Goal: Task Accomplishment & Management: Manage account settings

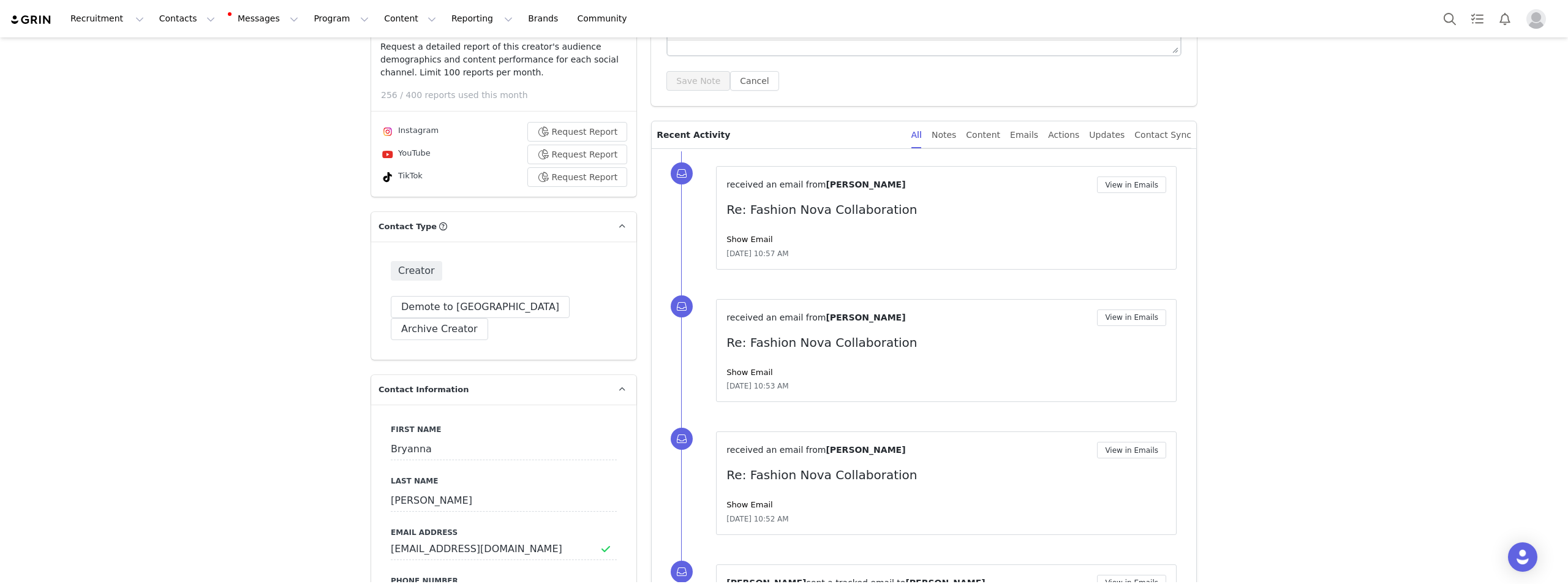
scroll to position [123, 0]
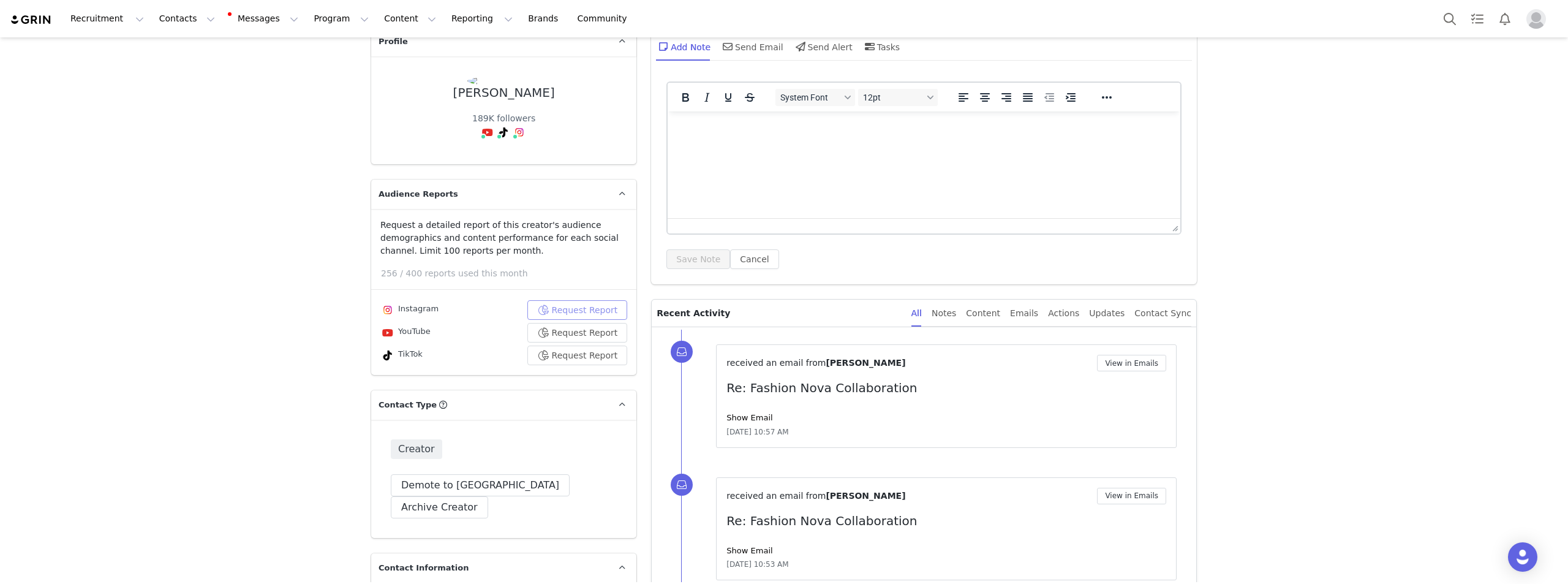
click at [602, 312] on button "Request Report" at bounding box center [577, 310] width 100 height 19
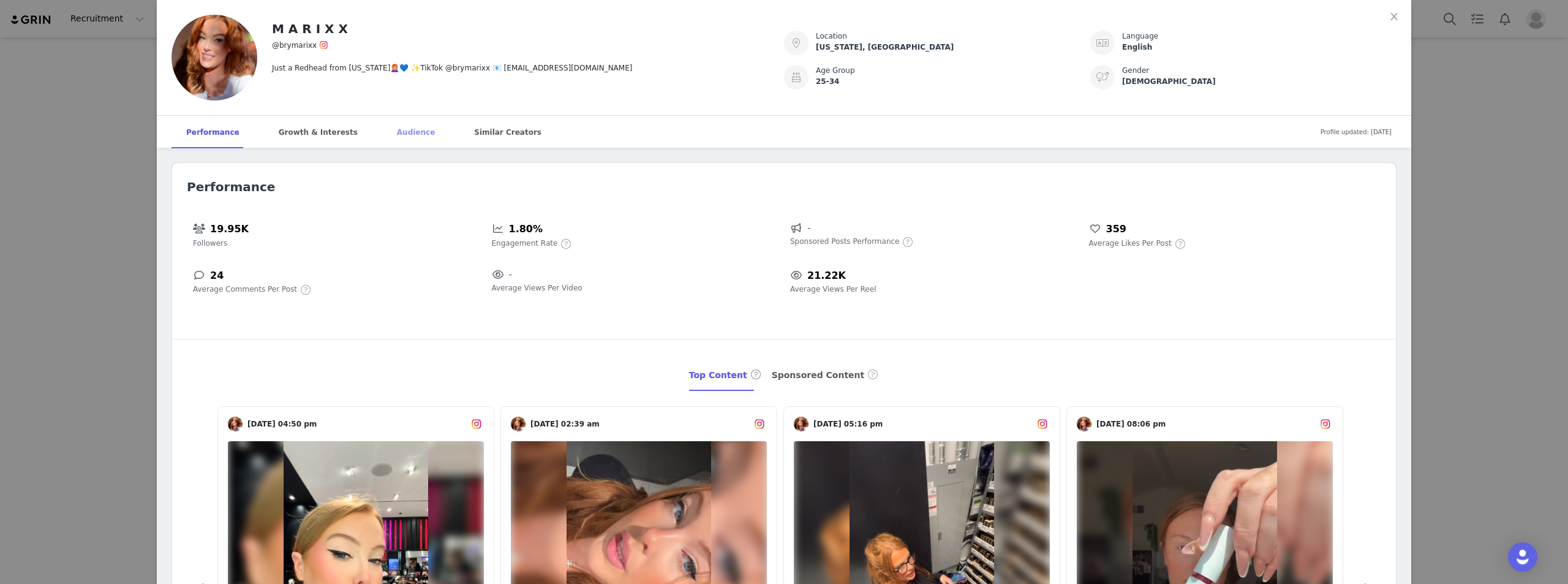
click at [382, 133] on div "Audience" at bounding box center [415, 132] width 68 height 33
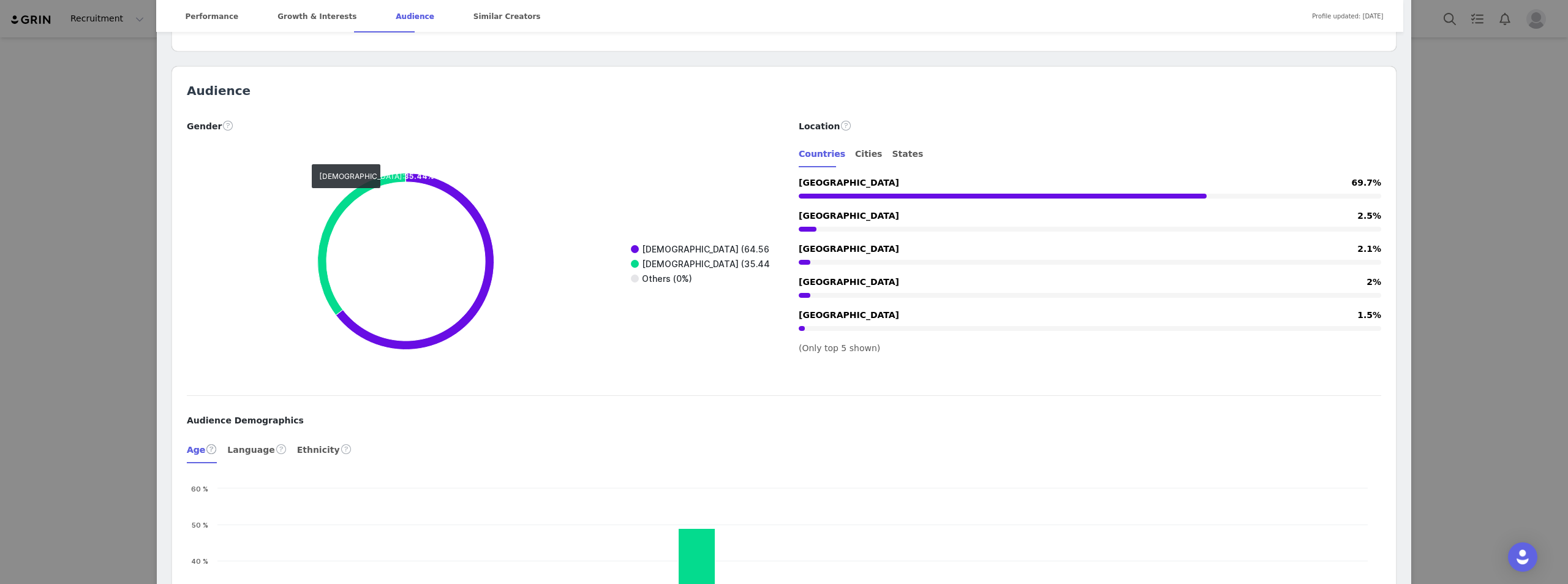
click at [1497, 218] on div "M A R I X X @brymarixx Just a Redhead from [US_STATE]👩🏼‍🦰💙 ✨TikTok @brymarixx 📧…" at bounding box center [784, 292] width 1568 height 584
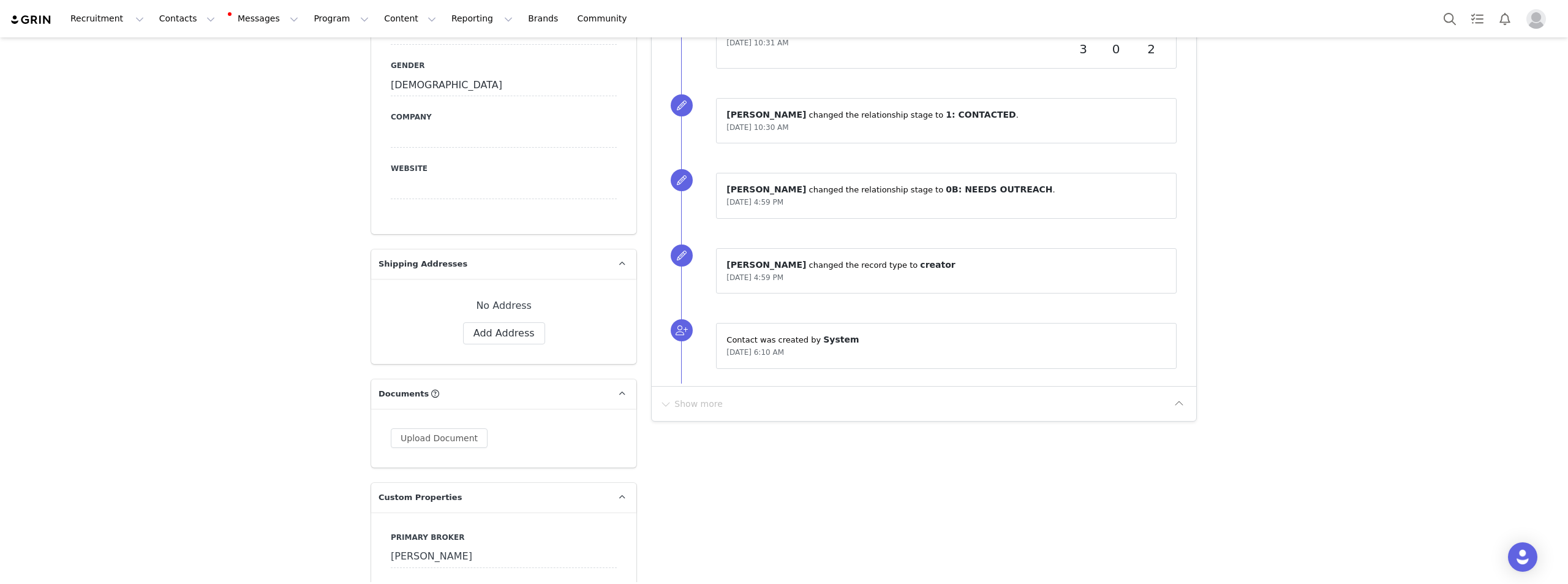
scroll to position [1348, 0]
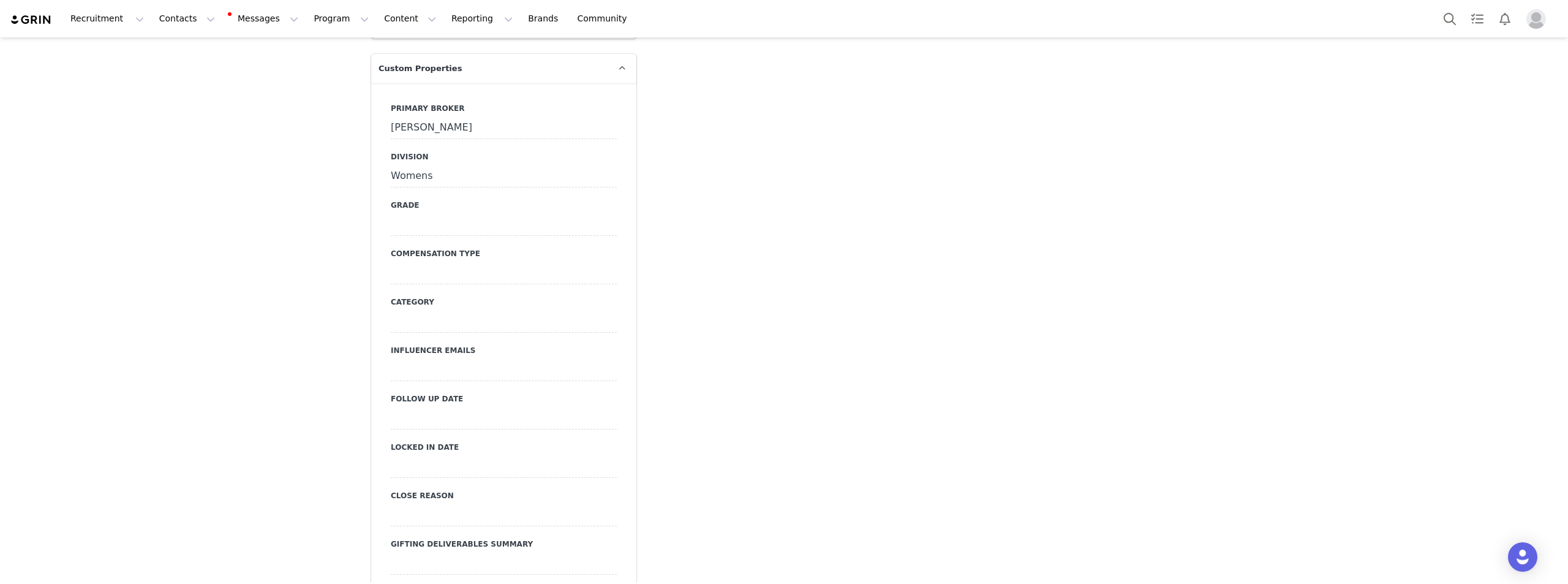
click at [414, 165] on div "Womens" at bounding box center [503, 176] width 226 height 22
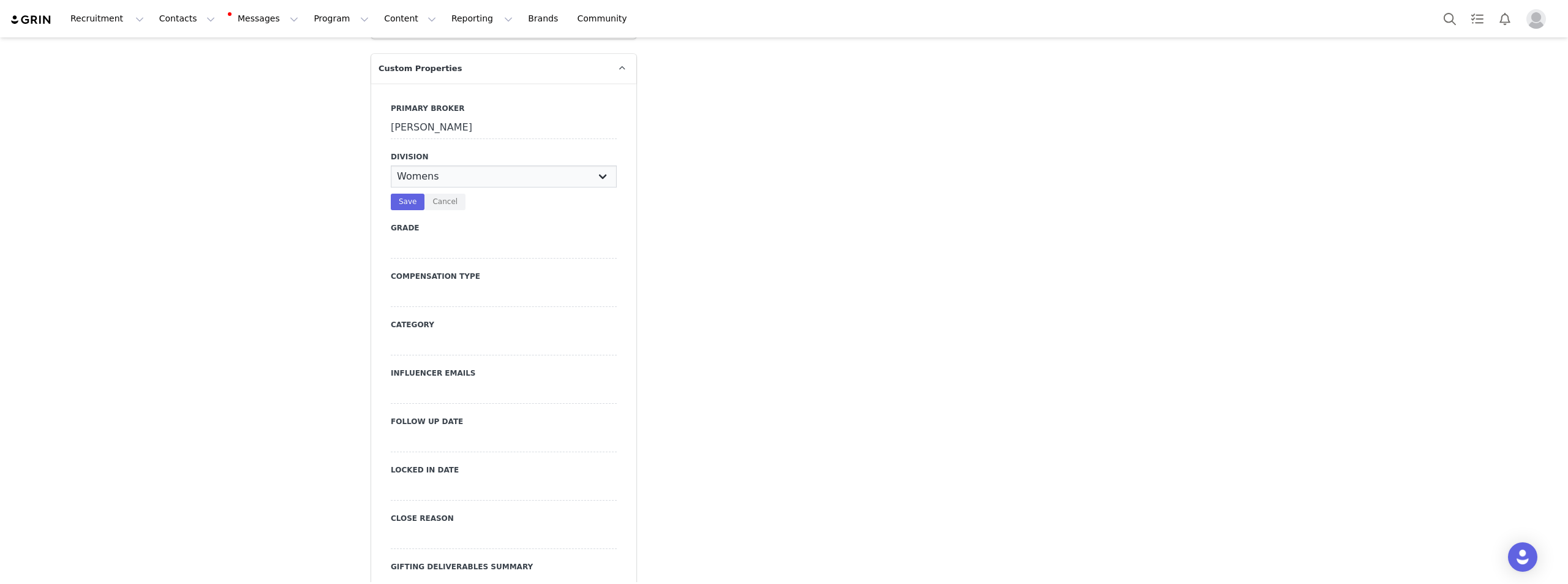
click at [414, 165] on select "N/A NOVA BEAUTY Womens Curve Mens Promo Nova Kids Maven Beauty Bombshell" at bounding box center [503, 176] width 226 height 22
select select "Curve"
click at [390, 165] on select "N/A NOVA BEAUTY Womens Curve Mens Promo Nova Kids Maven Beauty Bombshell" at bounding box center [503, 176] width 226 height 22
click at [407, 193] on button "Save" at bounding box center [407, 201] width 33 height 16
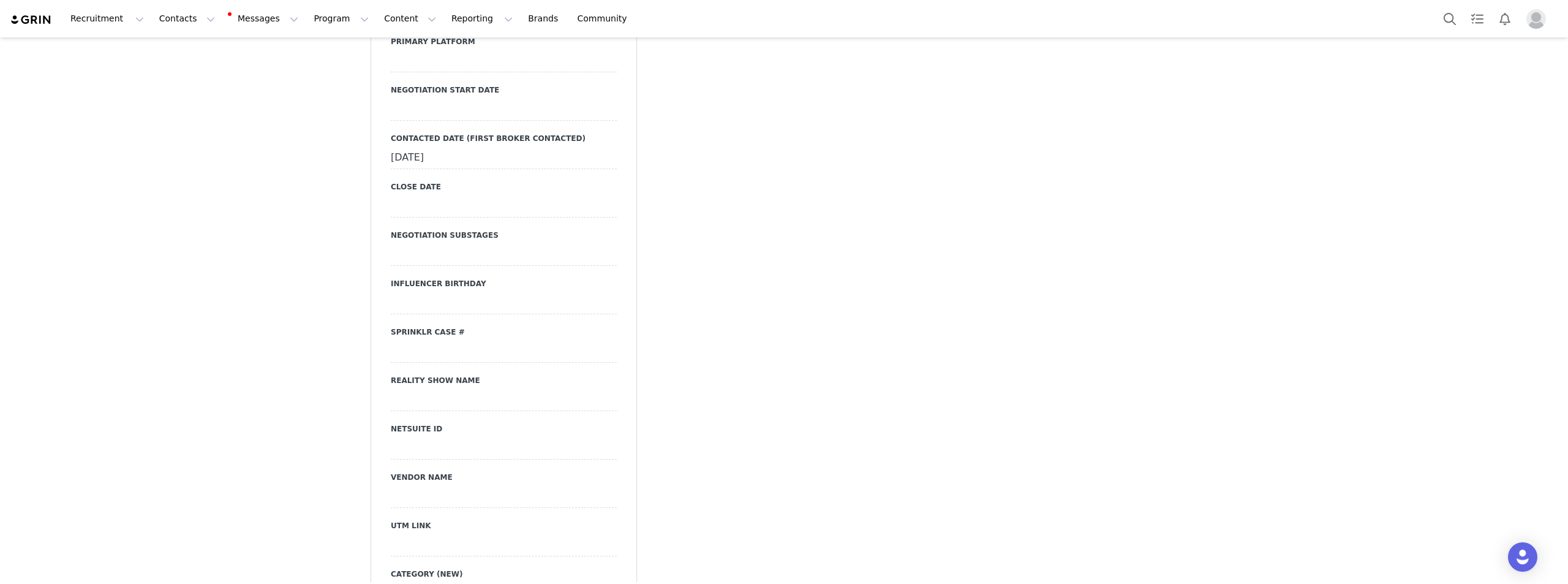
scroll to position [1900, 0]
click at [448, 147] on div "[DATE]" at bounding box center [503, 158] width 226 height 22
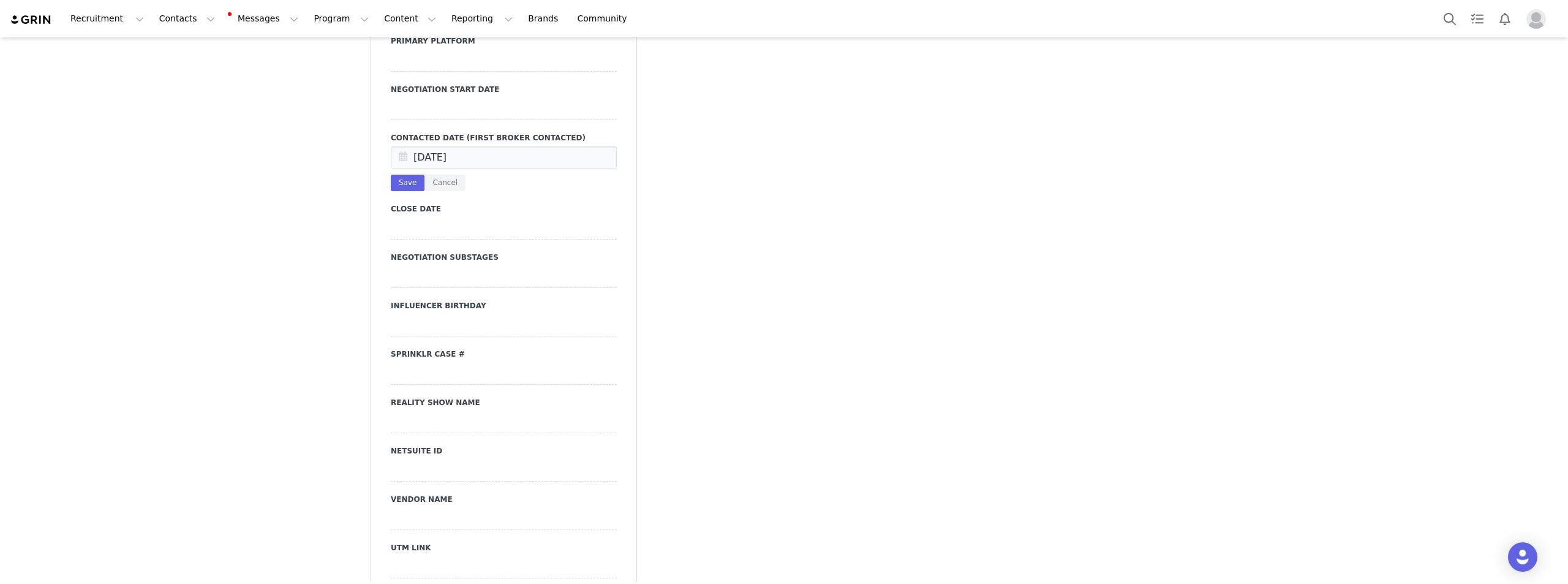
click at [446, 98] on div at bounding box center [503, 109] width 226 height 22
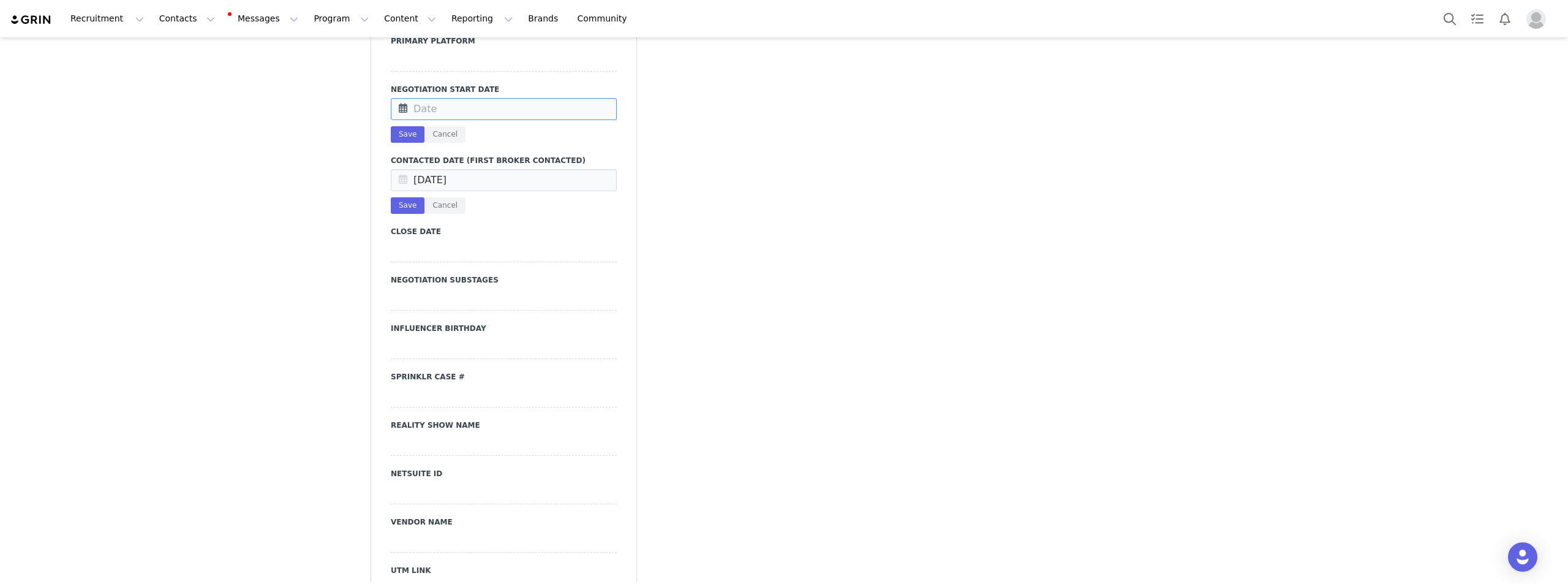
click at [446, 98] on input "text" at bounding box center [503, 109] width 226 height 22
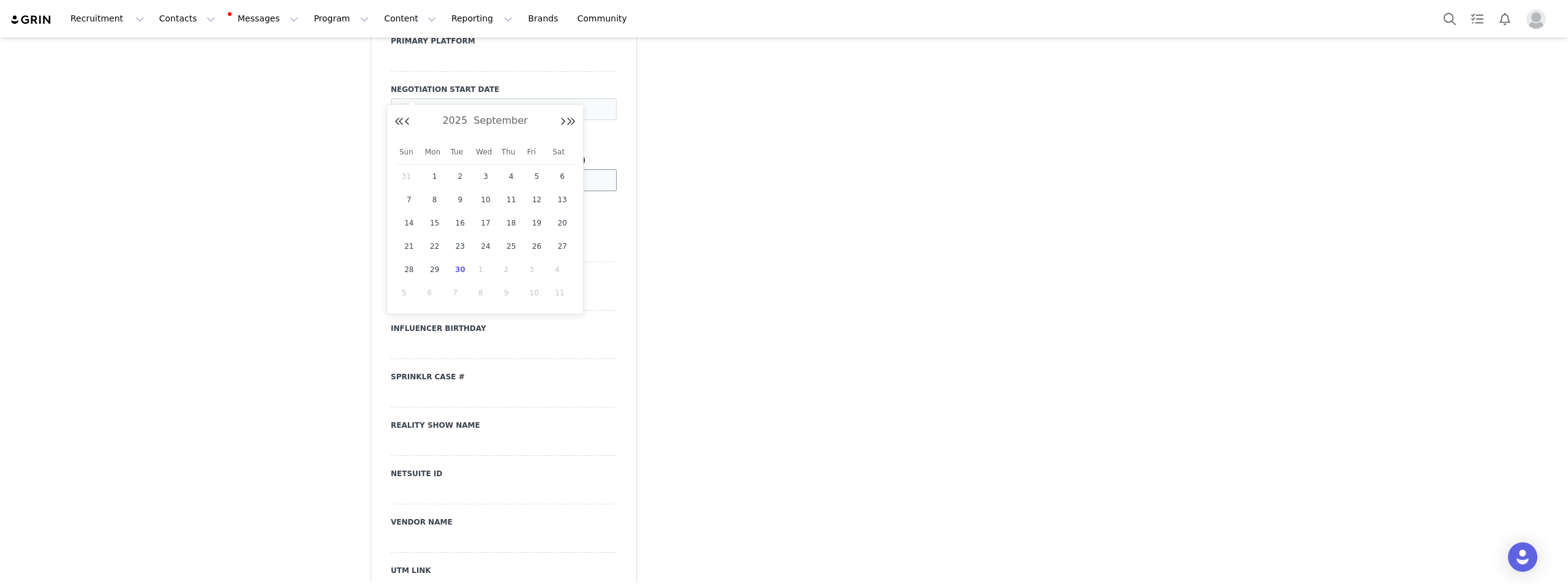
drag, startPoint x: 457, startPoint y: 266, endPoint x: 430, endPoint y: 161, distance: 108.4
click at [457, 265] on span "30" at bounding box center [460, 269] width 15 height 15
type input "[DATE]"
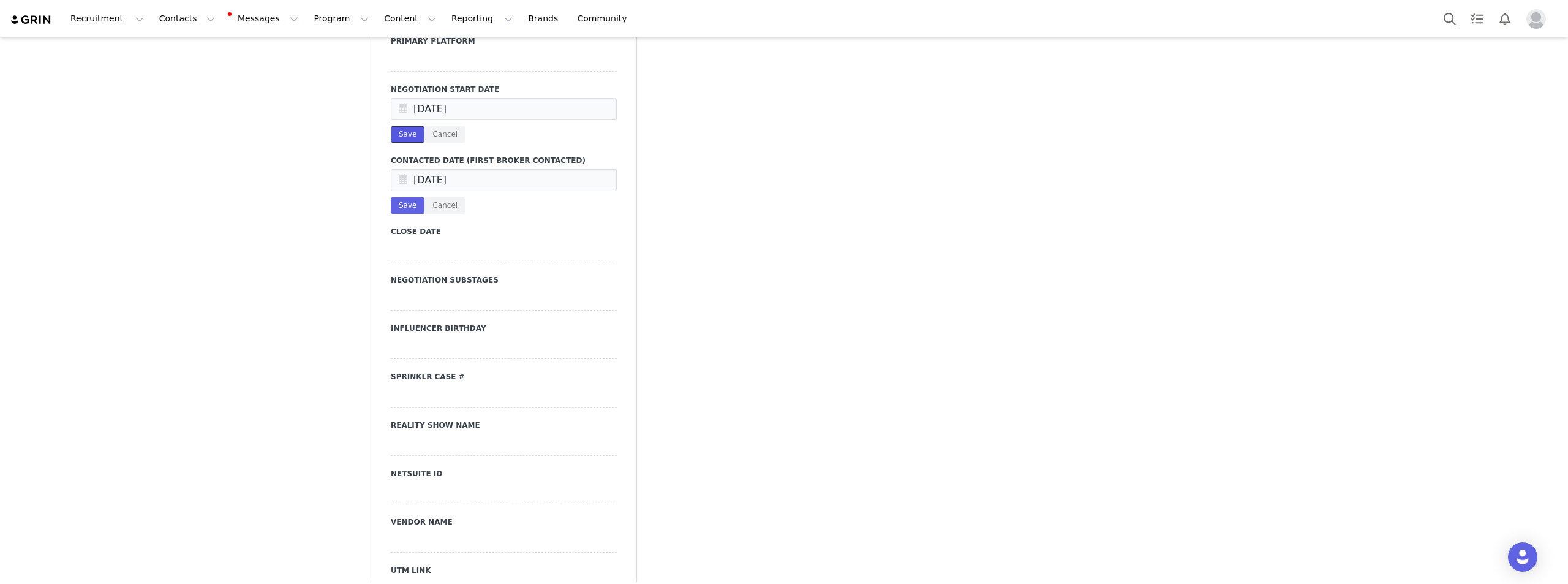
click at [408, 127] on button "Save" at bounding box center [407, 134] width 33 height 16
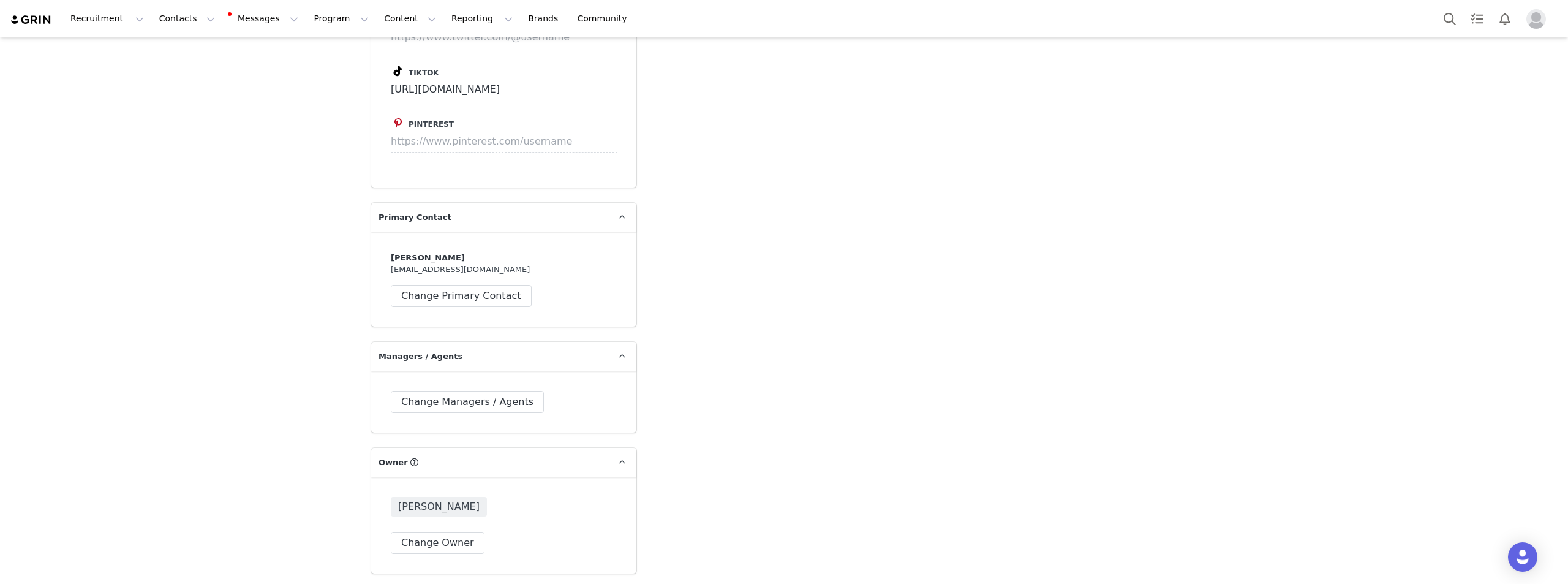
scroll to position [3370, 0]
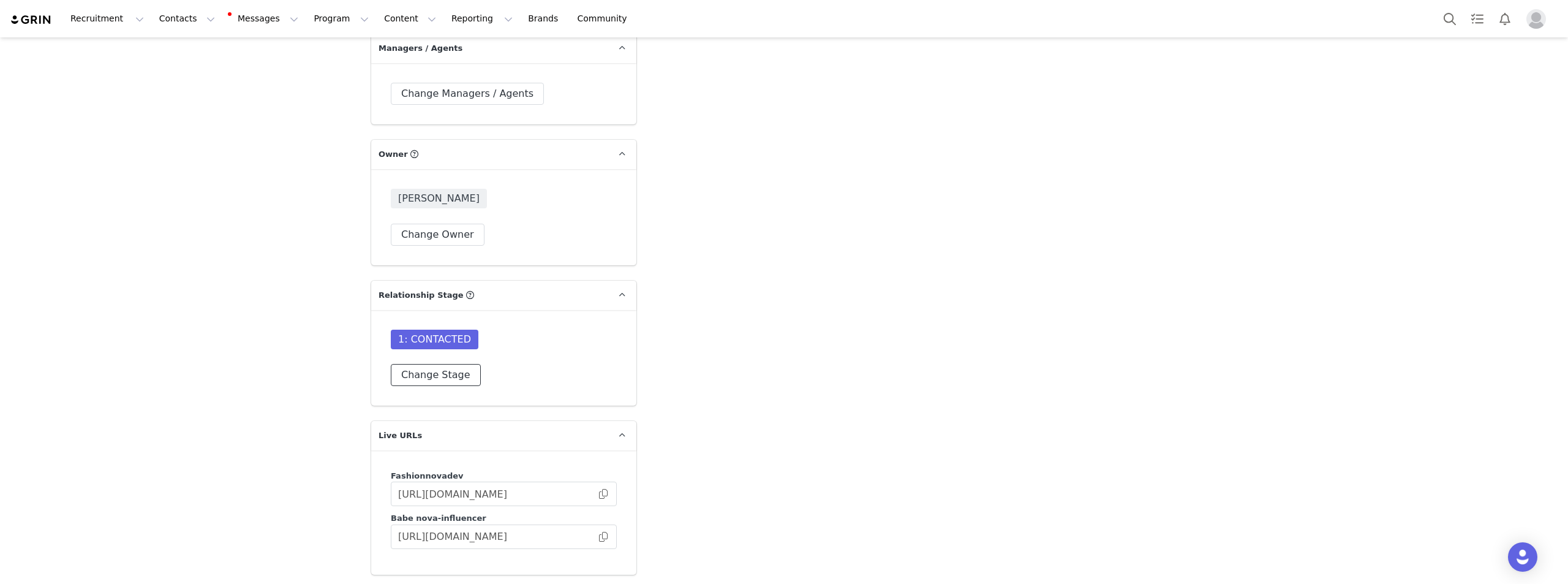
click at [449, 364] on button "Change Stage" at bounding box center [435, 375] width 90 height 22
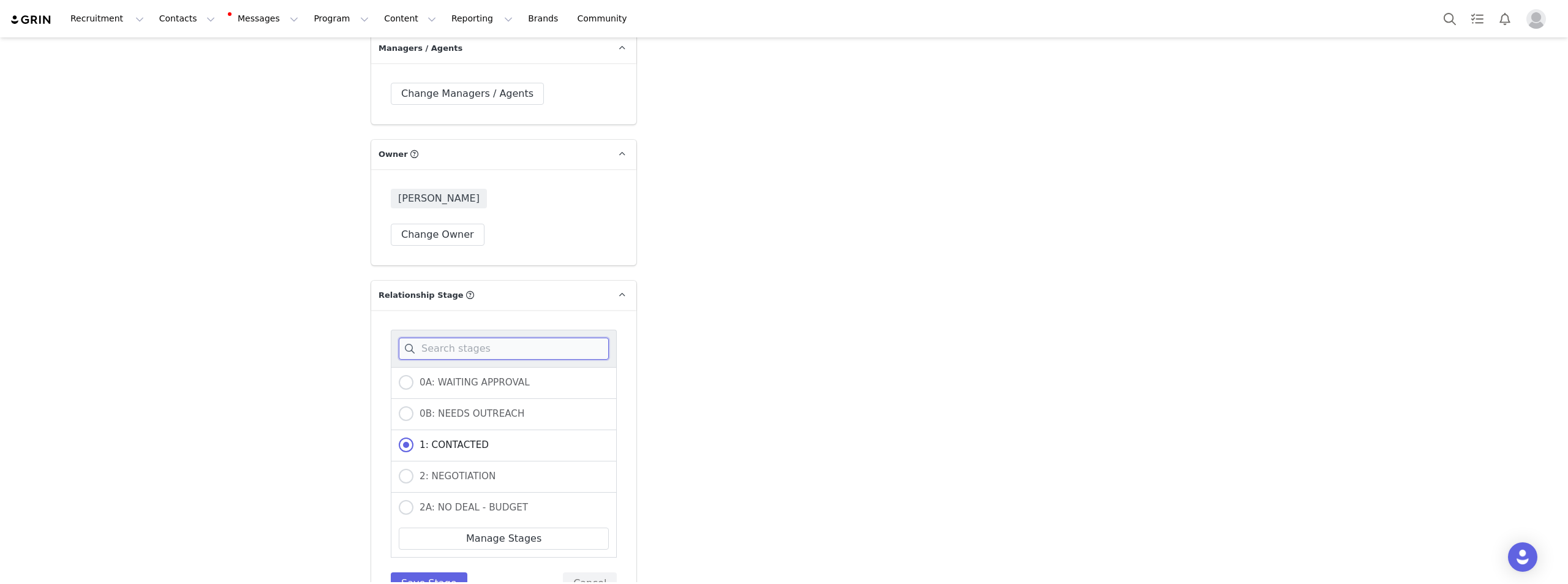
click at [450, 338] on input at bounding box center [504, 349] width 210 height 22
click at [439, 471] on span "2: NEGOTIATION" at bounding box center [455, 476] width 82 height 11
click at [414, 469] on input "2: NEGOTIATION" at bounding box center [406, 477] width 15 height 16
radio input "true"
radio input "false"
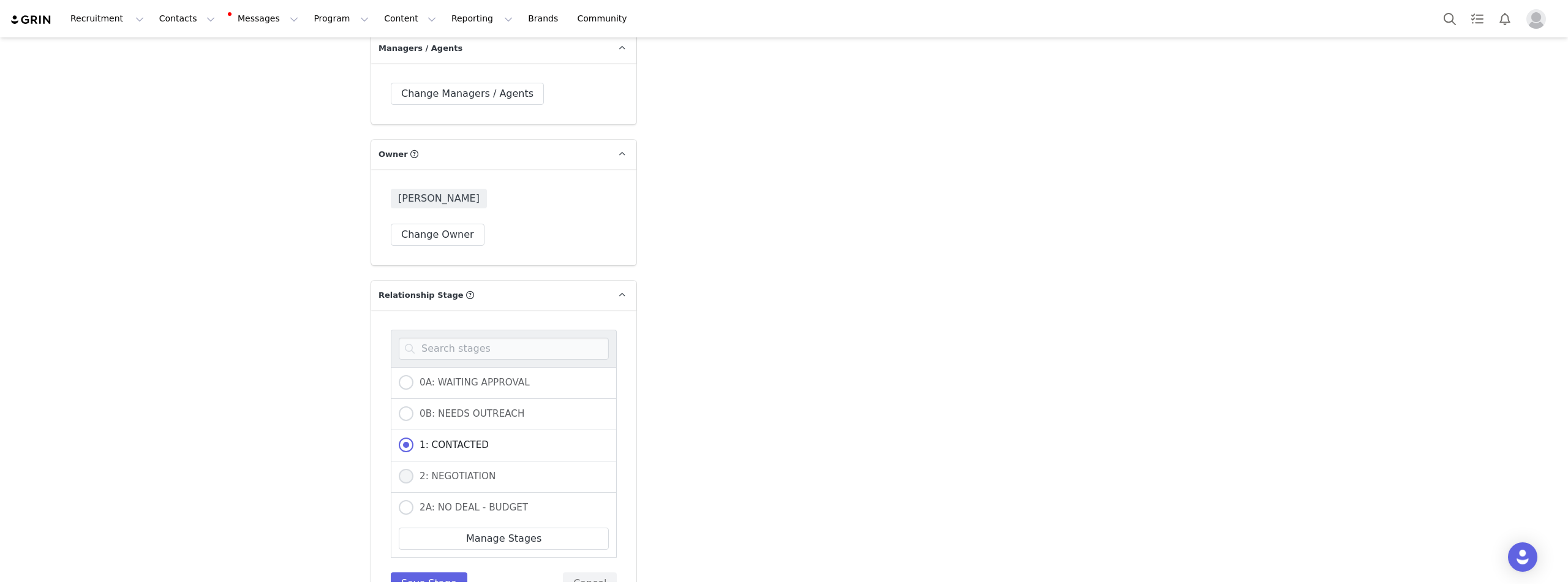
radio input "true"
click at [433, 572] on div "0A: WAITING APPROVAL 0B: NEEDS OUTREACH 1: CONTACTED 2: NEGOTIATION 2A: NO DEAL…" at bounding box center [504, 461] width 265 height 304
click at [433, 572] on button "Save Stage" at bounding box center [428, 583] width 77 height 22
